Goal: Information Seeking & Learning: Learn about a topic

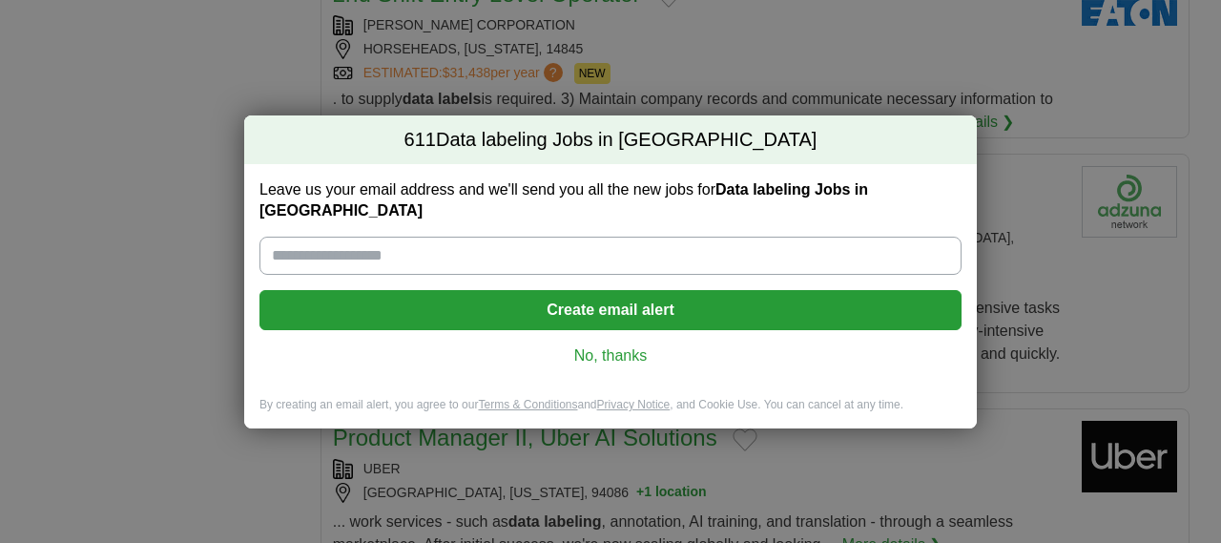
click at [589, 345] on link "No, thanks" at bounding box center [610, 355] width 671 height 21
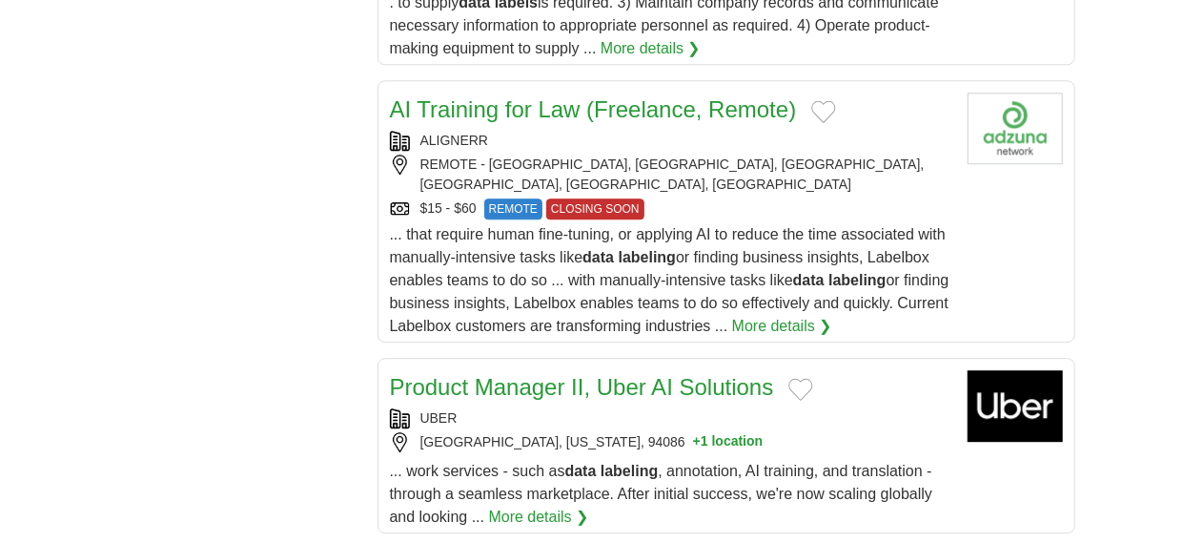
scroll to position [2460, 0]
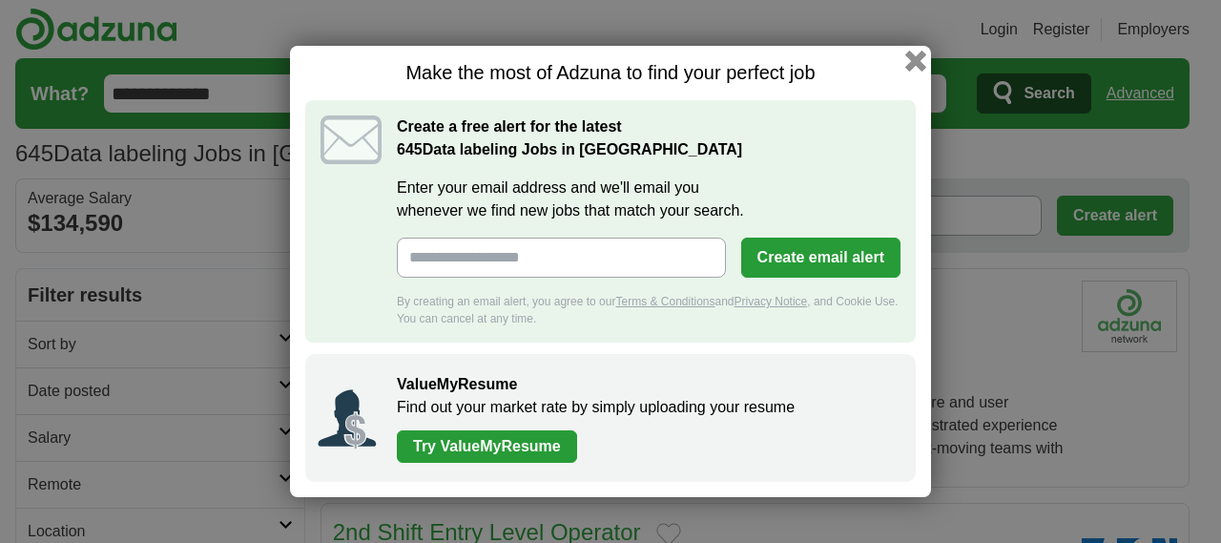
click at [915, 64] on button "button" at bounding box center [915, 61] width 21 height 21
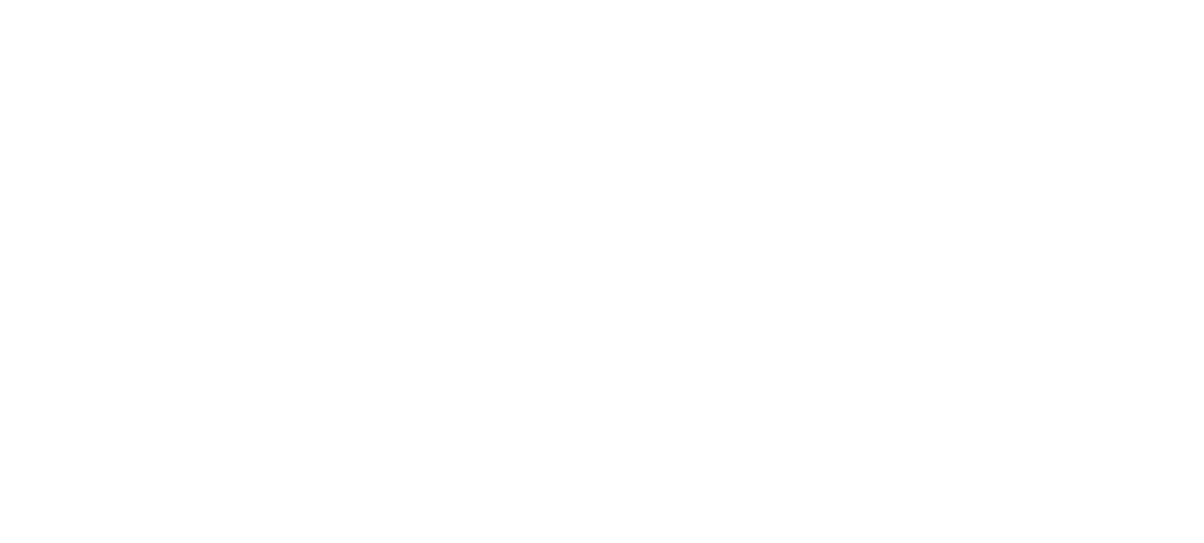
scroll to position [3440, 0]
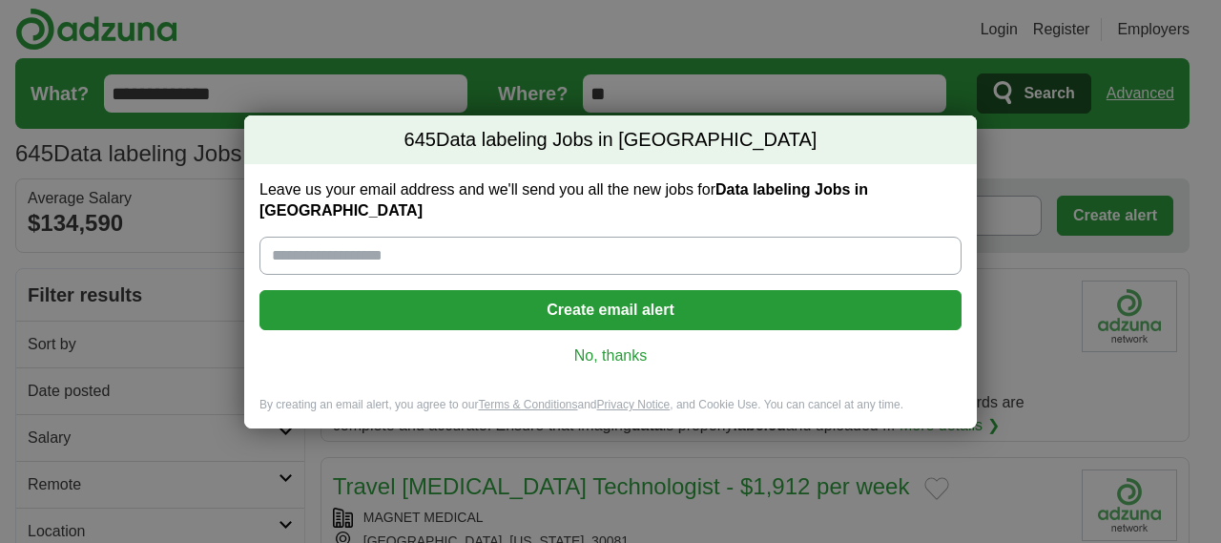
click at [601, 350] on link "No, thanks" at bounding box center [610, 355] width 671 height 21
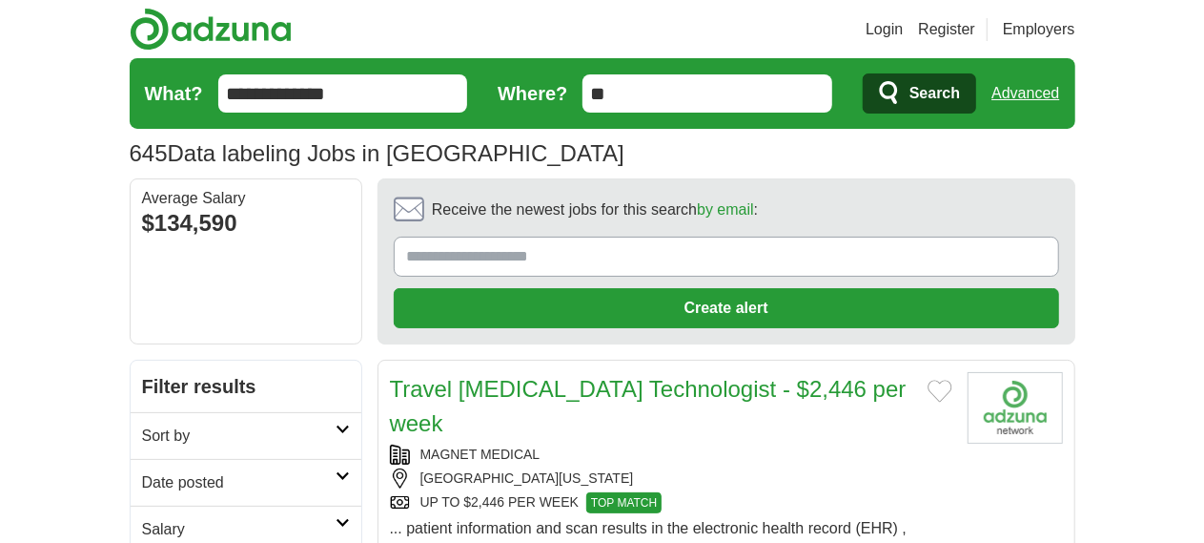
click at [740, 468] on div "[GEOGRAPHIC_DATA][US_STATE]" at bounding box center [671, 478] width 563 height 20
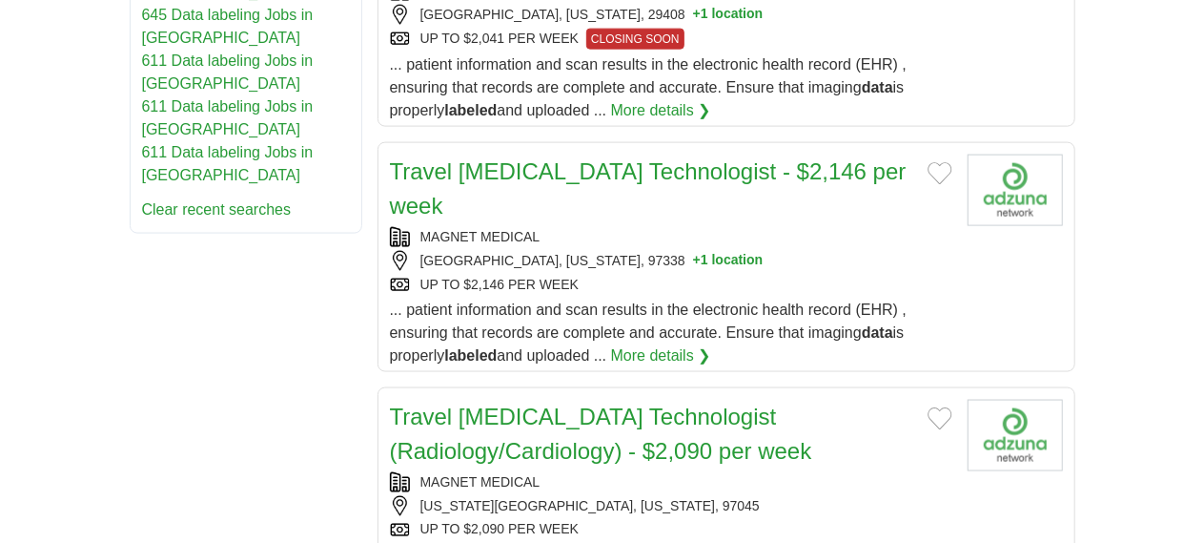
scroll to position [1244, 0]
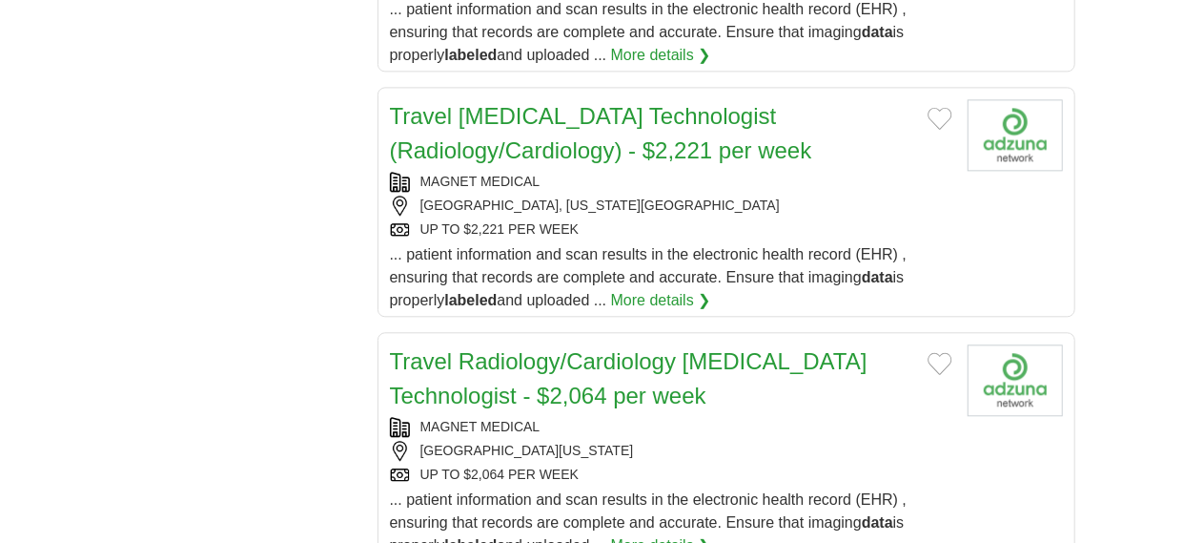
scroll to position [2166, 0]
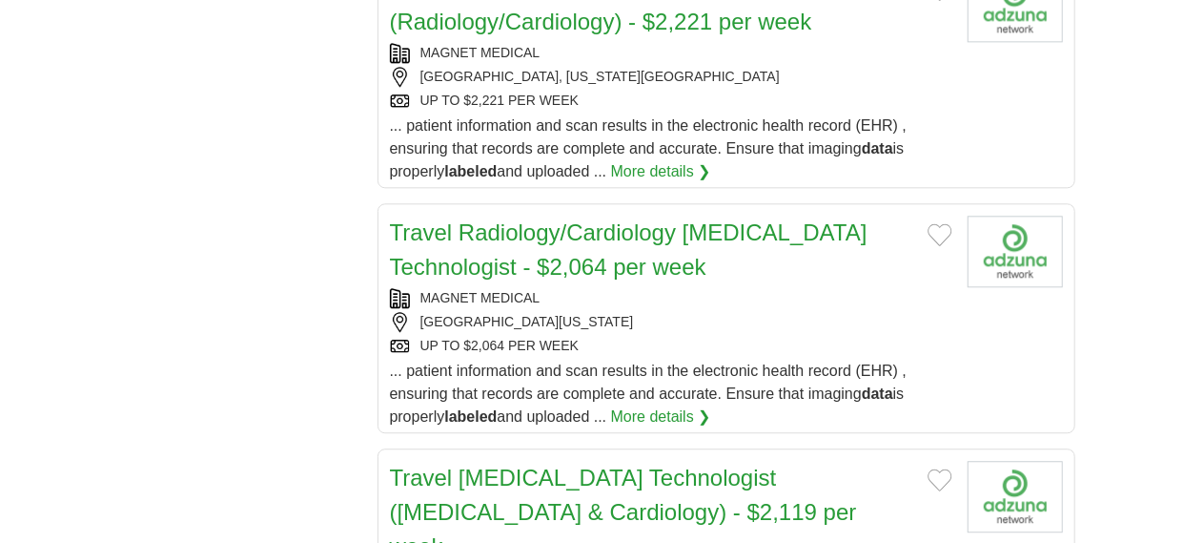
click at [130, 504] on div "**********" at bounding box center [603, 2] width 946 height 3872
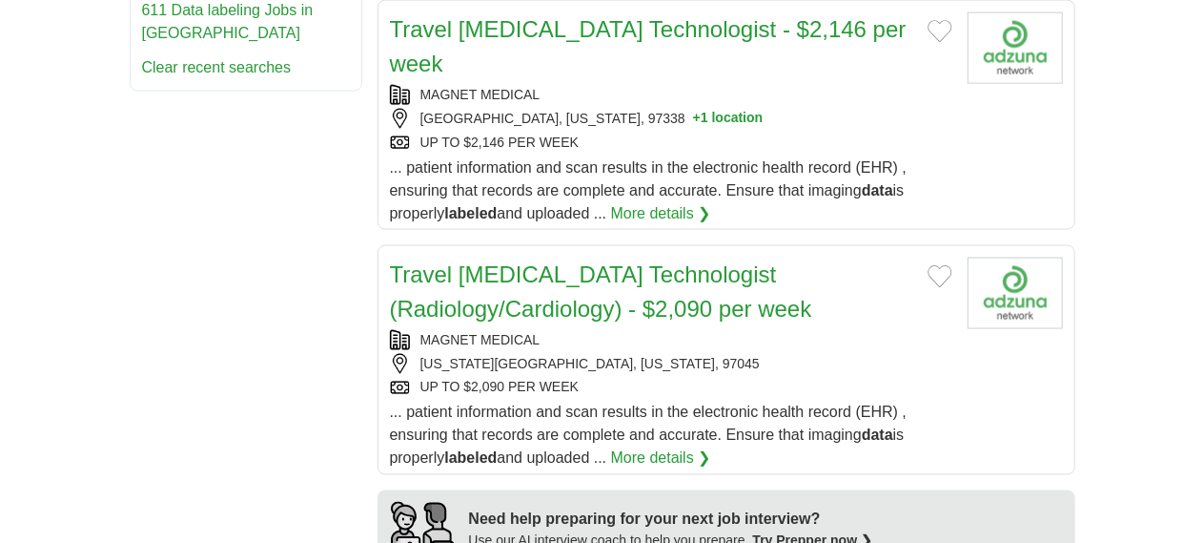
scroll to position [1419, 0]
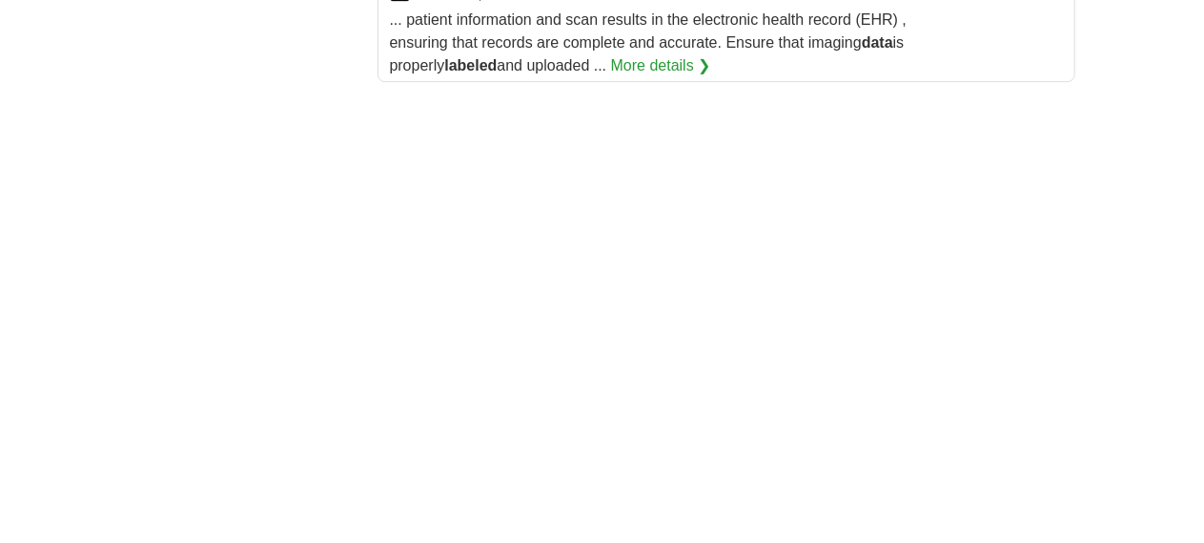
scroll to position [2951, 0]
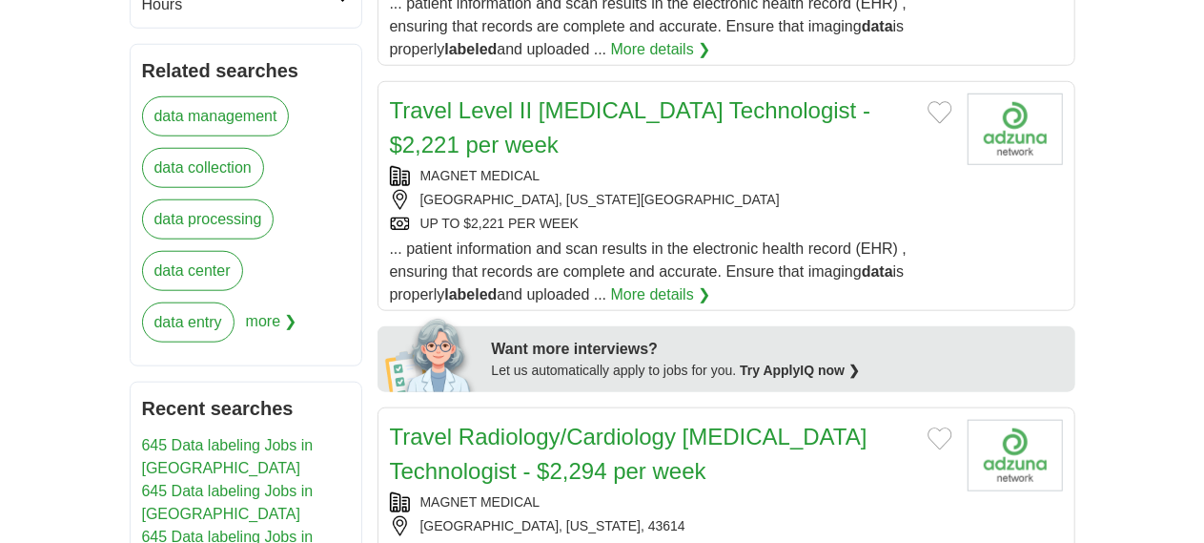
scroll to position [855, 0]
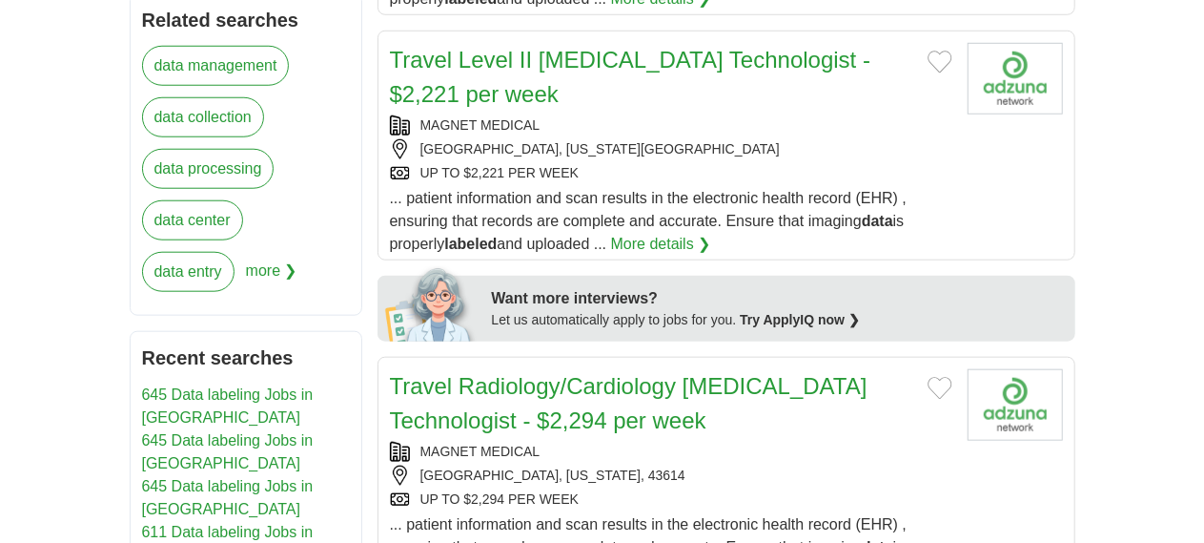
click at [390, 489] on div "UP TO $2,294 PER WEEK" at bounding box center [671, 499] width 563 height 20
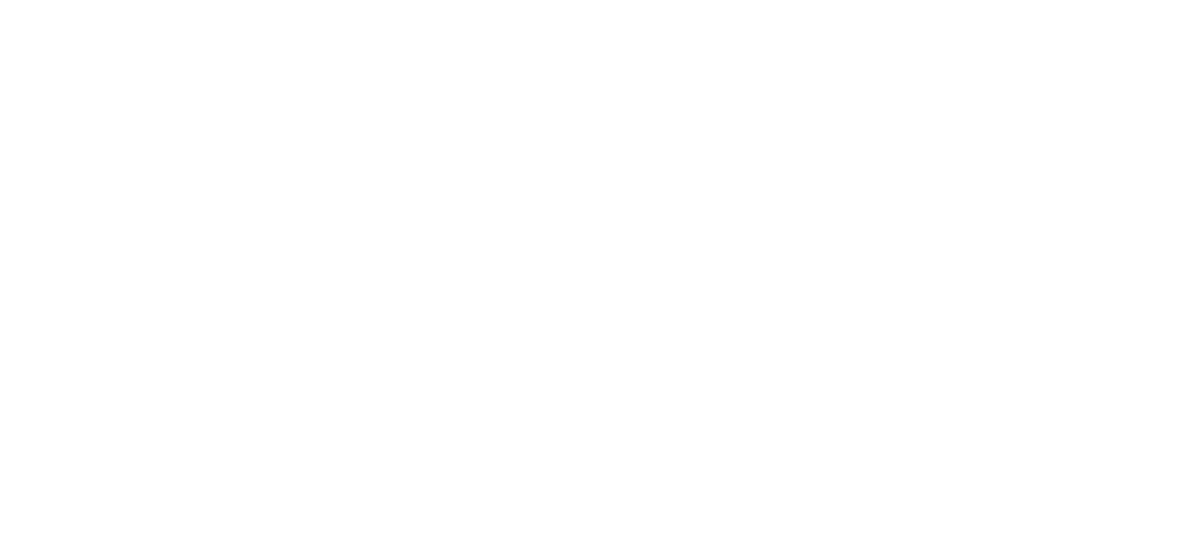
scroll to position [3242, 0]
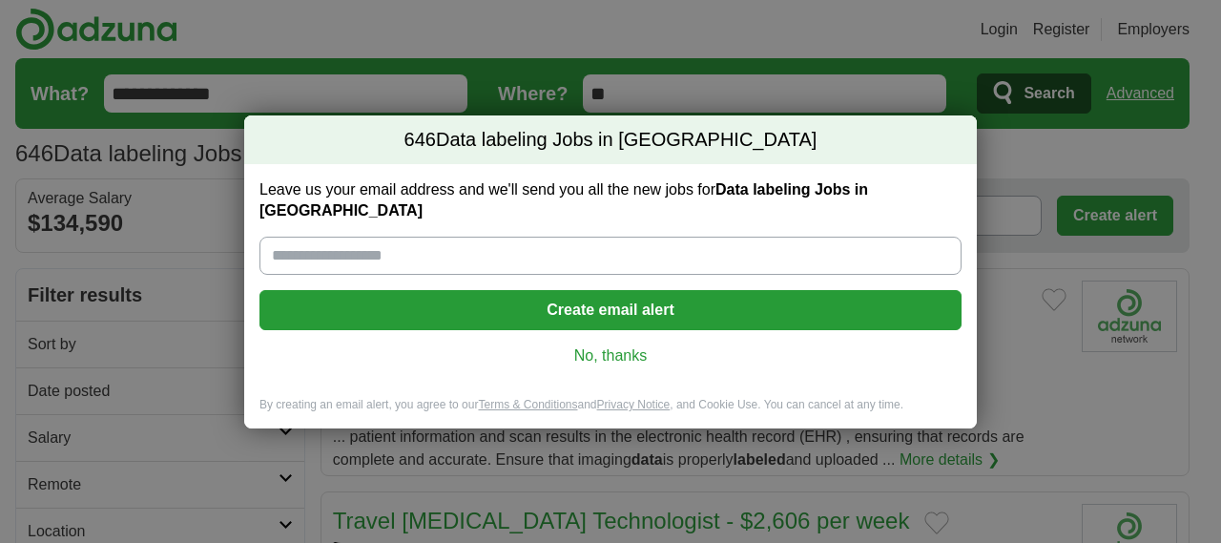
click at [609, 360] on div "Leave us your email address and we'll send you all the new jobs for Data labeli…" at bounding box center [610, 280] width 732 height 233
click at [610, 345] on link "No, thanks" at bounding box center [610, 355] width 671 height 21
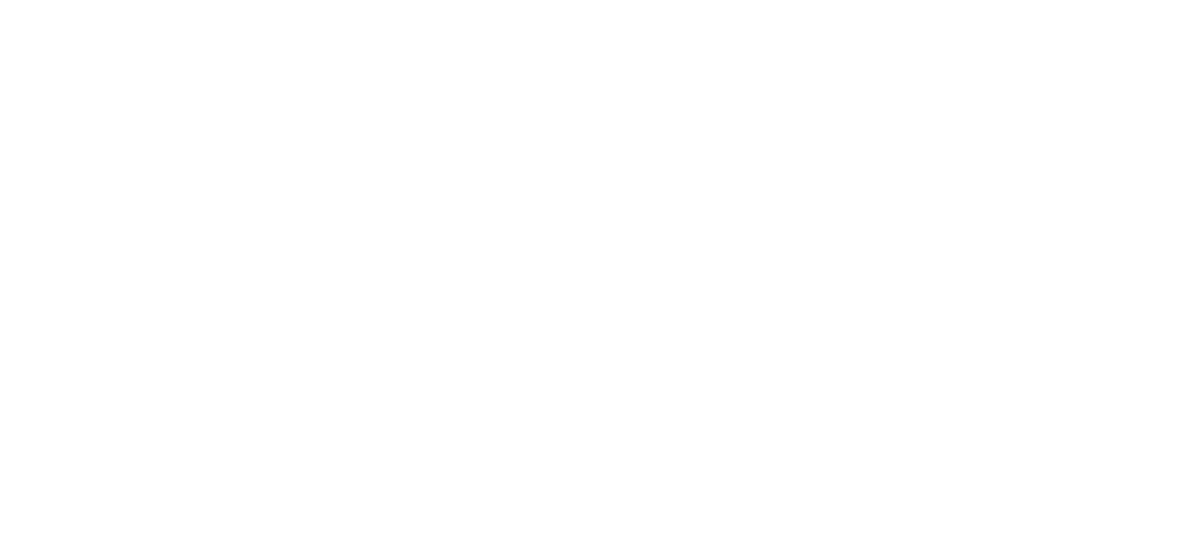
scroll to position [2997, 0]
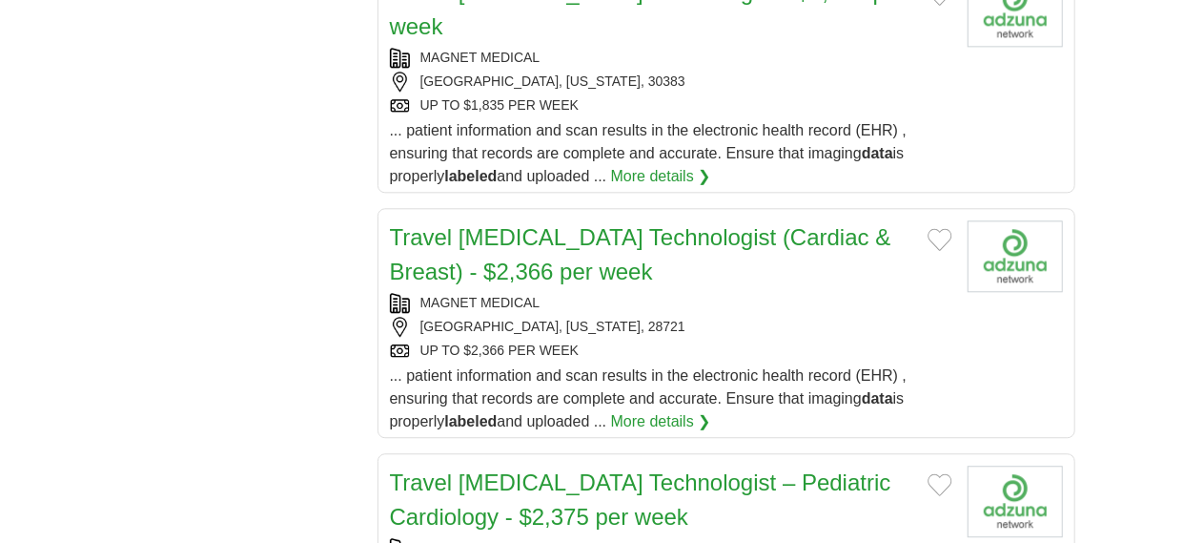
scroll to position [3531, 0]
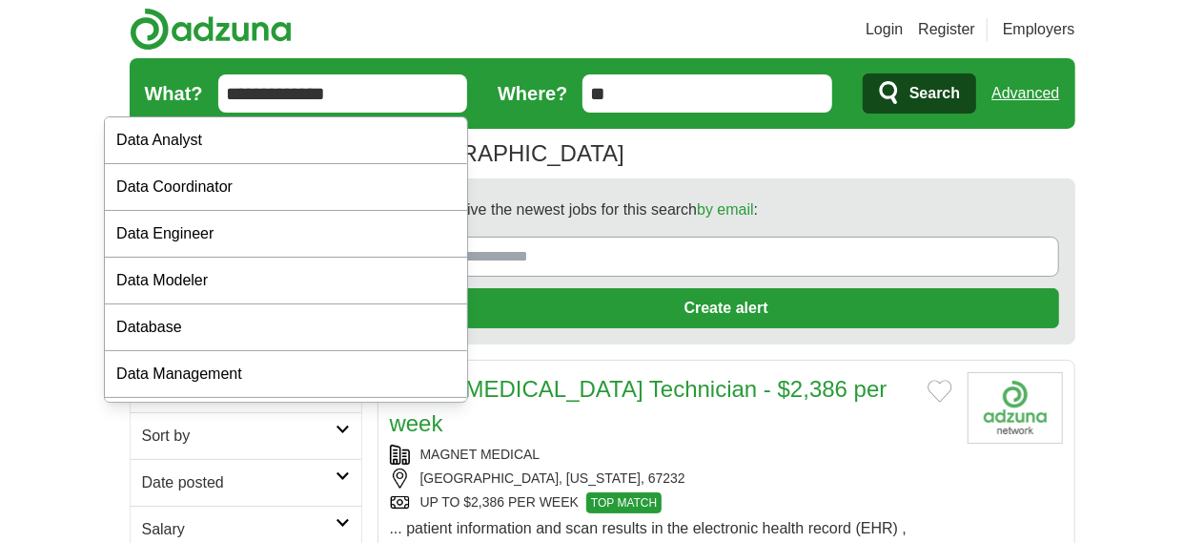
click at [244, 100] on input "**********" at bounding box center [343, 93] width 250 height 38
drag, startPoint x: 212, startPoint y: 94, endPoint x: 40, endPoint y: 101, distance: 171.8
click at [130, 101] on form "**********" at bounding box center [603, 93] width 946 height 71
type input "**********"
click at [863, 73] on button "Search" at bounding box center [919, 93] width 113 height 40
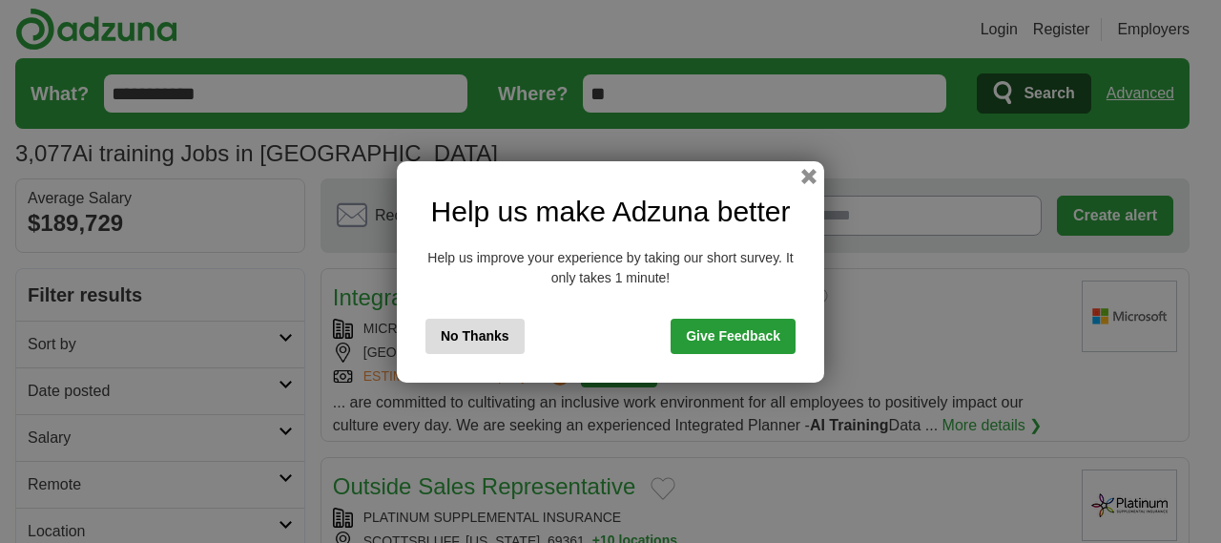
click at [479, 339] on button "No Thanks" at bounding box center [474, 336] width 99 height 35
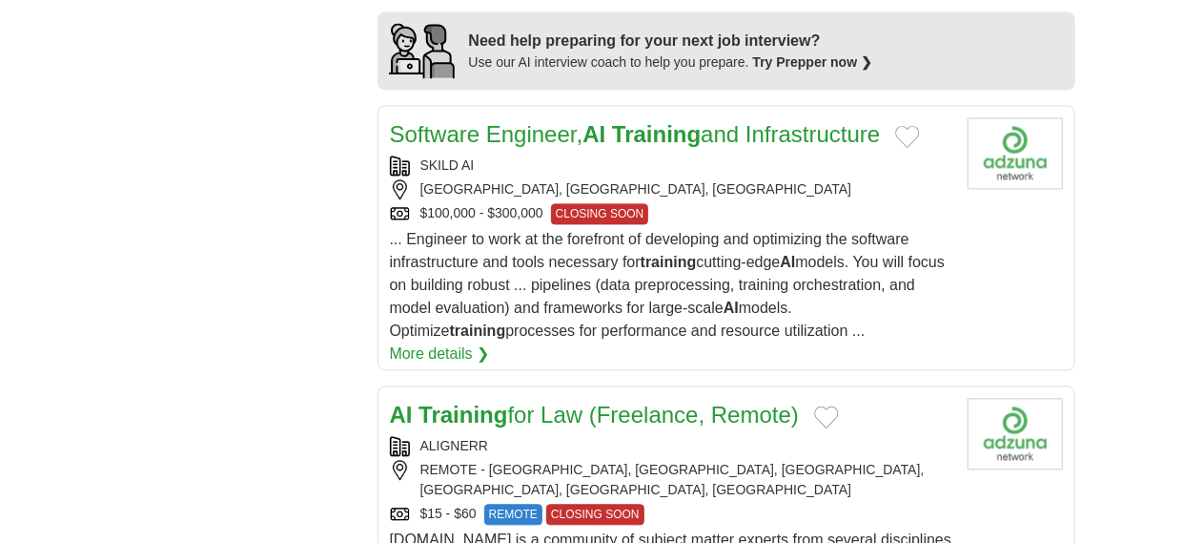
scroll to position [2077, 0]
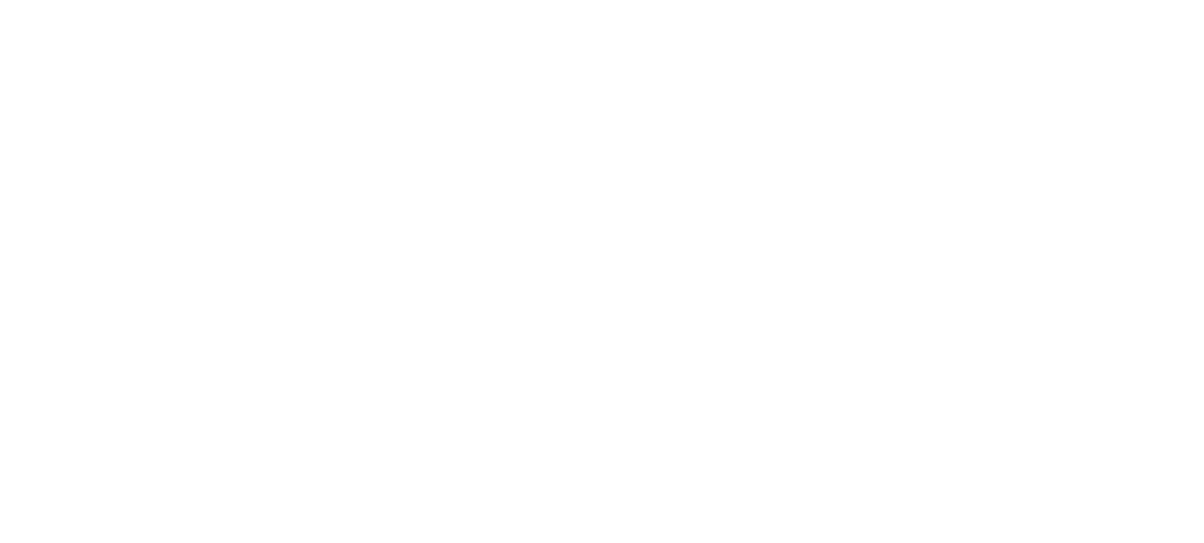
scroll to position [3345, 0]
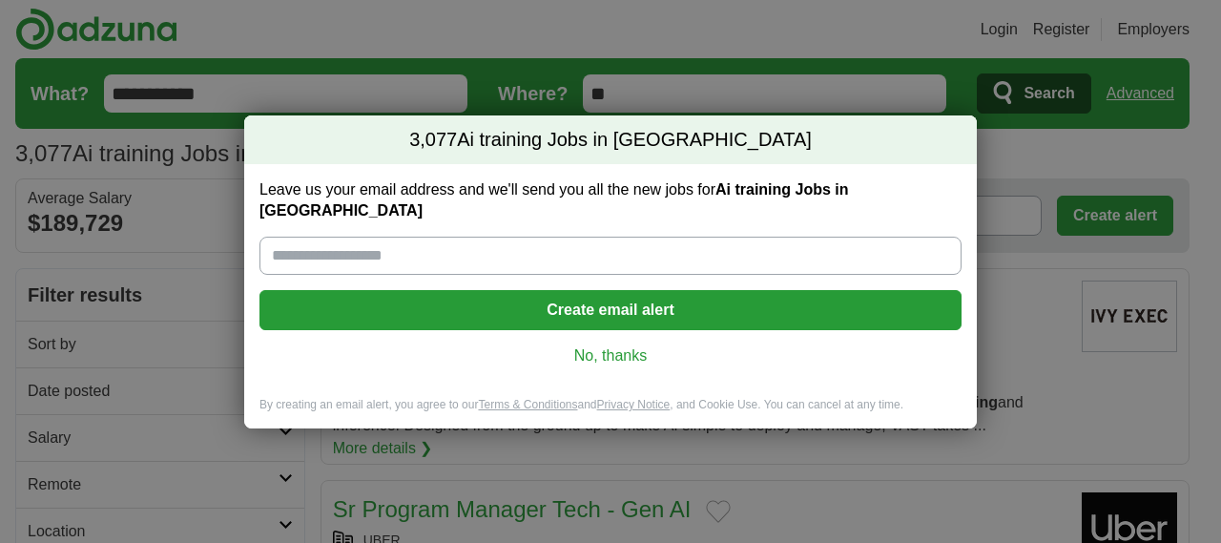
click at [628, 348] on link "No, thanks" at bounding box center [610, 355] width 671 height 21
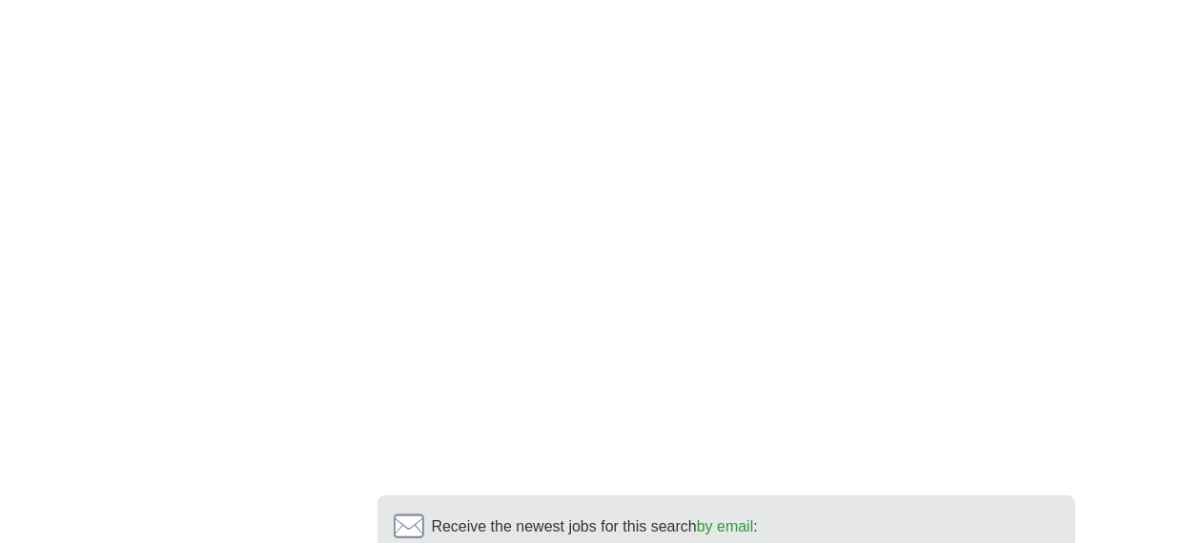
scroll to position [3360, 0]
